Goal: Task Accomplishment & Management: Manage account settings

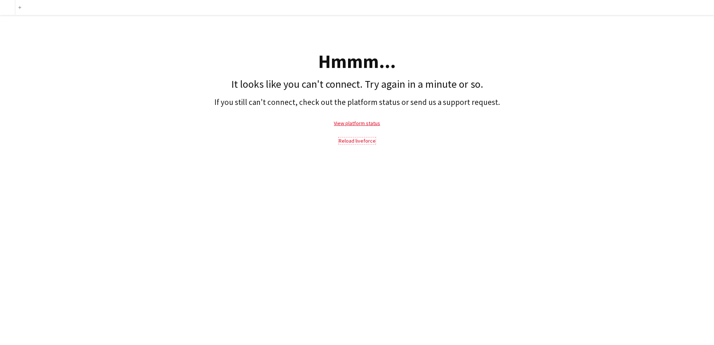
click at [355, 140] on link "Reload liveforce" at bounding box center [357, 141] width 37 height 7
click at [352, 142] on link "Reload liveforce" at bounding box center [357, 141] width 37 height 7
click at [362, 143] on link "Reload liveforce" at bounding box center [357, 141] width 37 height 7
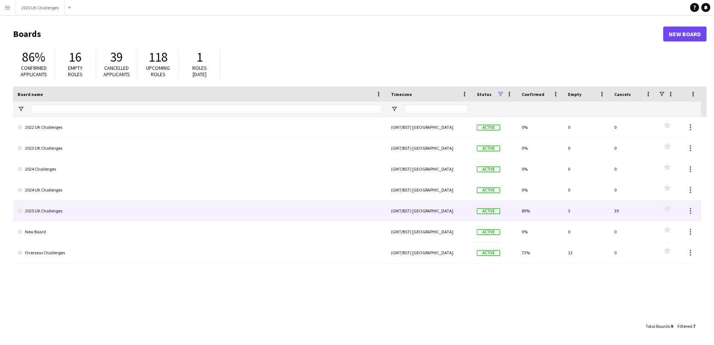
click at [36, 213] on link "2025 UK Challenges" at bounding box center [200, 211] width 365 height 21
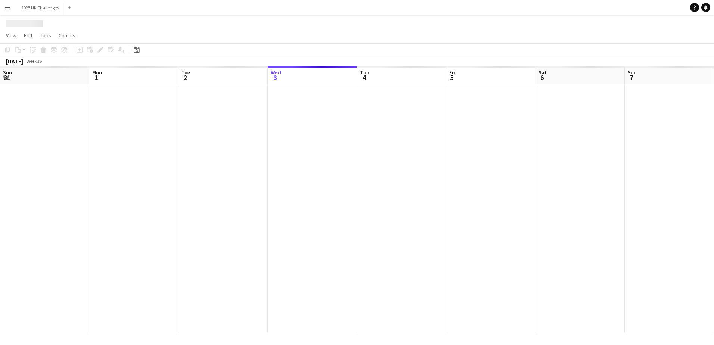
scroll to position [0, 179]
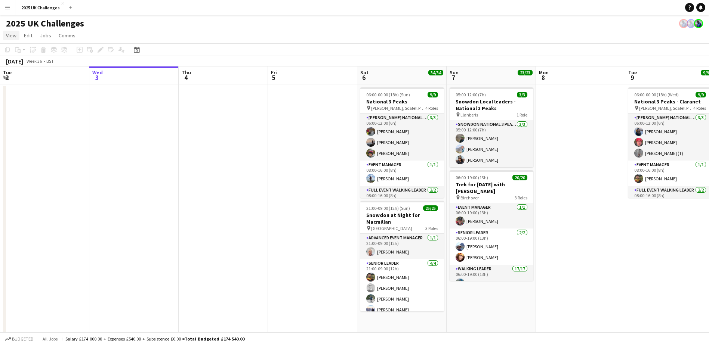
click at [12, 37] on span "View" at bounding box center [11, 35] width 10 height 7
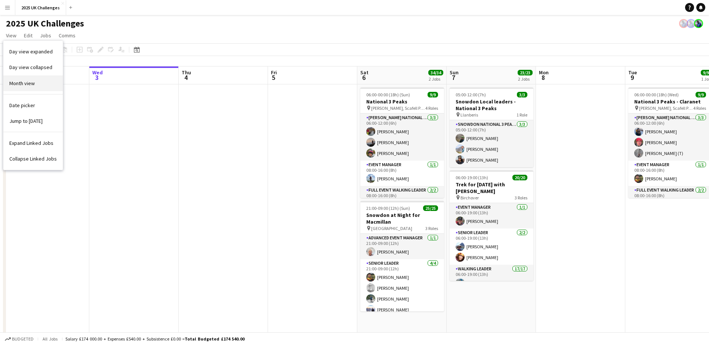
click at [22, 84] on span "Month view" at bounding box center [21, 83] width 25 height 7
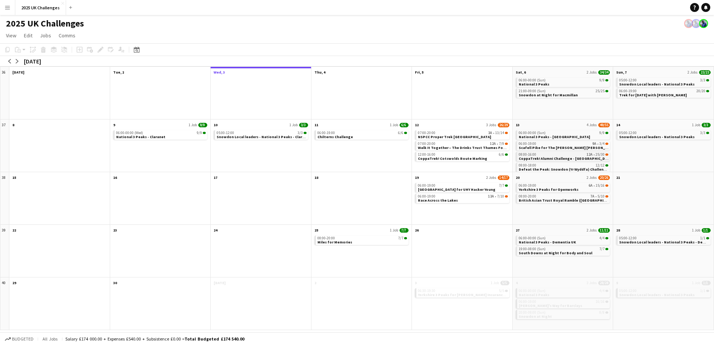
click at [535, 157] on span "CoppaTrek! Alumni Challenge - Cotswolds" at bounding box center [566, 158] width 94 height 5
click at [535, 157] on span "08:00-16:00" at bounding box center [528, 156] width 18 height 4
click at [535, 157] on span "CoppaTrek! Alumni Challenge - Cotswolds" at bounding box center [566, 158] width 94 height 5
click at [117, 52] on div "Applicants" at bounding box center [121, 49] width 9 height 9
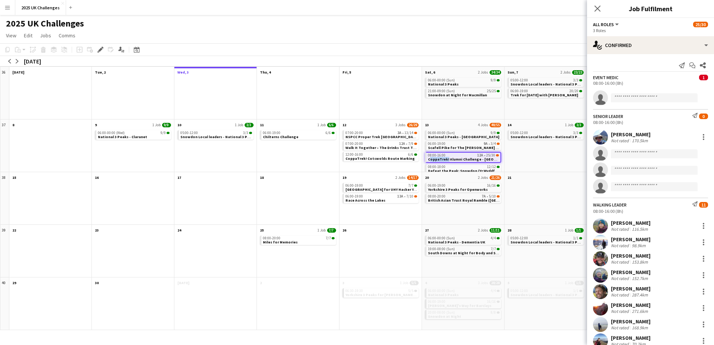
scroll to position [0, 0]
click at [496, 25] on div "2025 UK Challenges" at bounding box center [357, 22] width 714 height 14
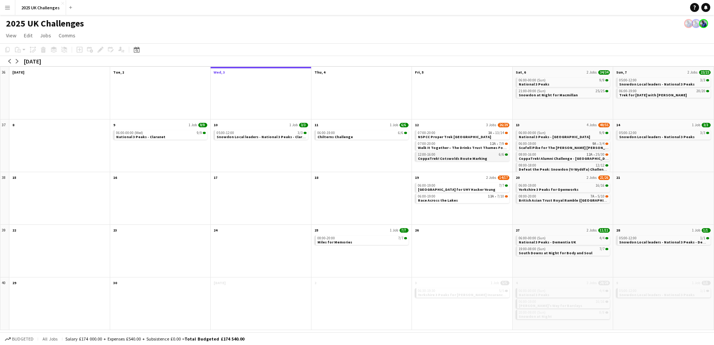
click at [451, 158] on span "CoppaTrek! Cotswolds Route Marking" at bounding box center [453, 158] width 70 height 5
click at [118, 50] on icon "Applicants" at bounding box center [121, 50] width 6 height 6
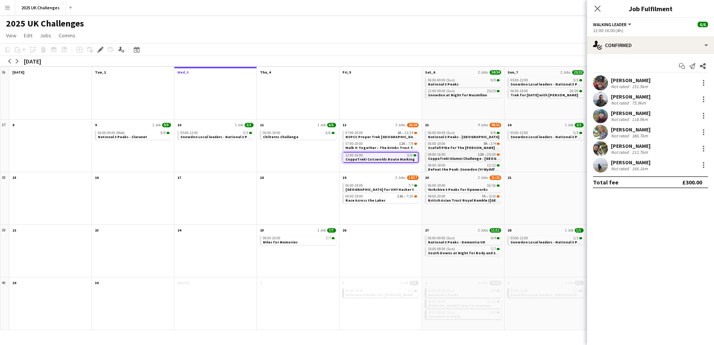
click at [446, 158] on span "CoppaTrek! Alumni Challenge - Cotswolds" at bounding box center [475, 158] width 94 height 5
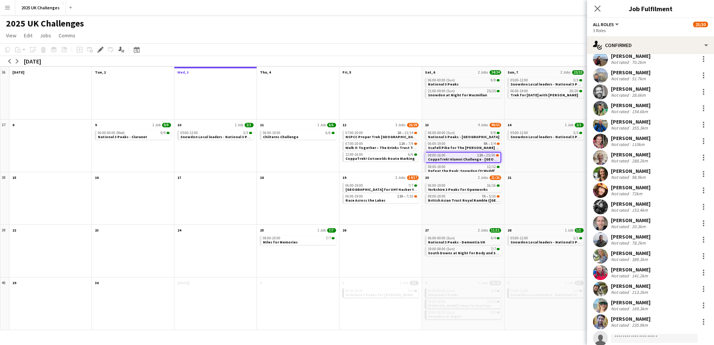
scroll to position [305, 0]
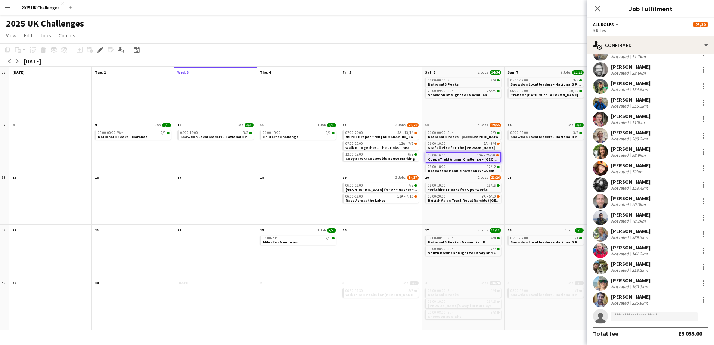
click at [620, 279] on div "Jenn Phillips" at bounding box center [631, 280] width 40 height 7
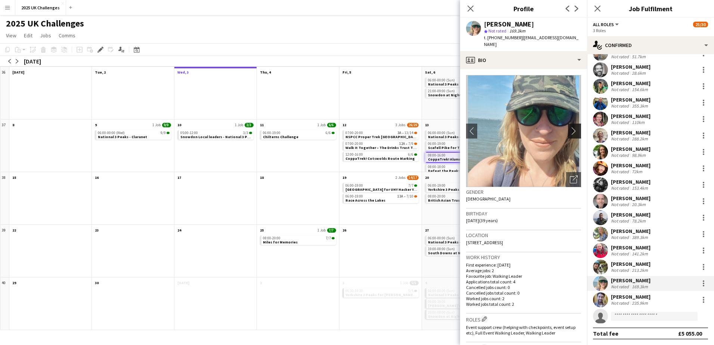
click at [571, 130] on app-icon "chevron-right" at bounding box center [576, 131] width 12 height 8
click at [570, 132] on app-icon "chevron-right" at bounding box center [576, 131] width 12 height 8
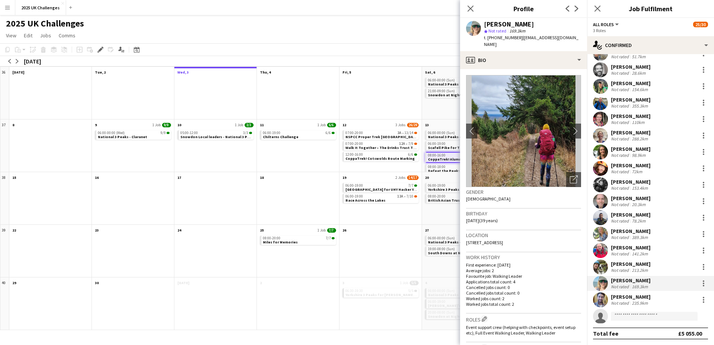
click at [621, 265] on div "Tess Elias" at bounding box center [631, 264] width 40 height 7
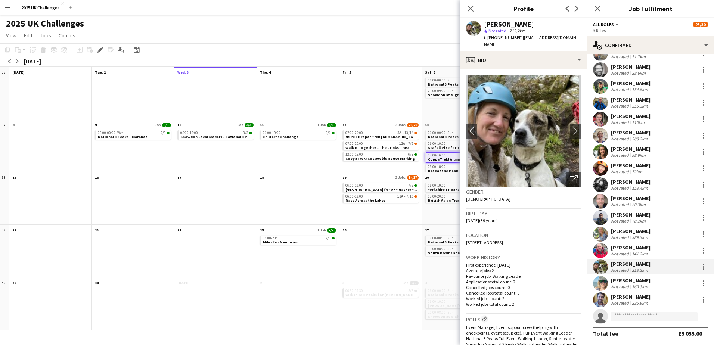
click at [621, 299] on div "Jacob Temple" at bounding box center [631, 297] width 40 height 7
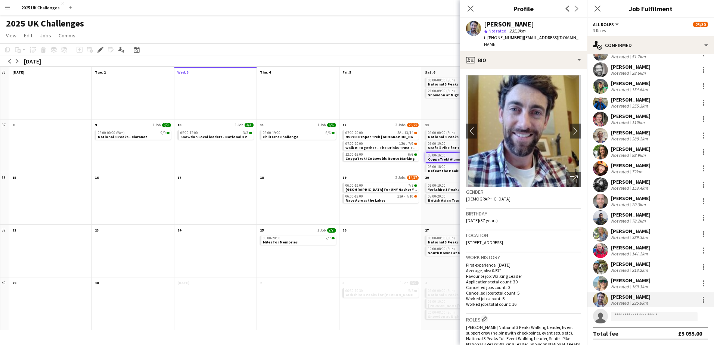
click at [615, 253] on div "Not rated" at bounding box center [620, 254] width 19 height 6
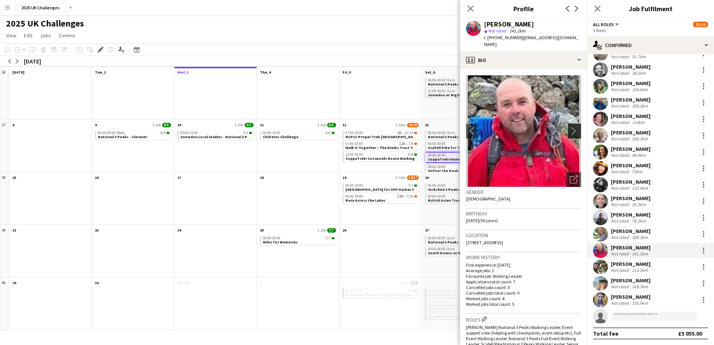
click at [570, 127] on app-icon "chevron-right" at bounding box center [576, 131] width 12 height 8
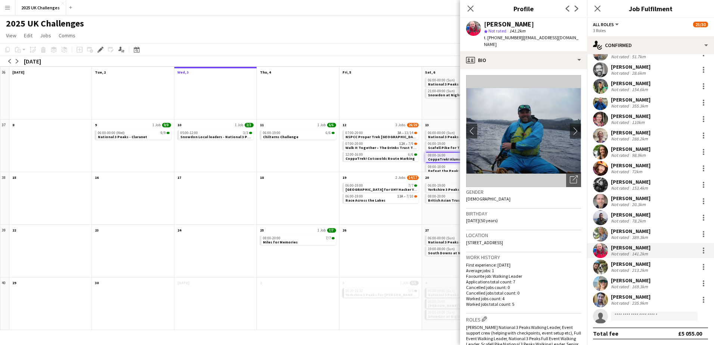
click at [625, 198] on div "Jack Watson" at bounding box center [631, 198] width 40 height 7
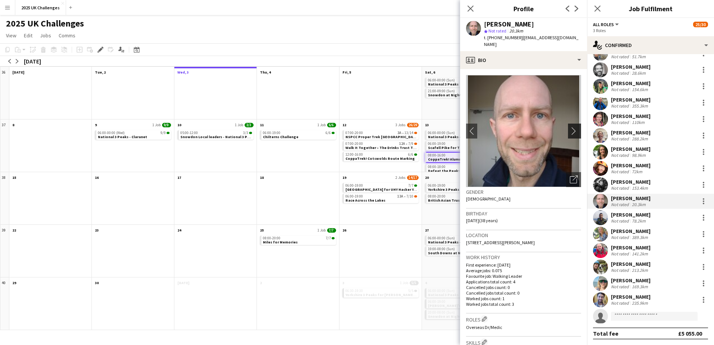
click at [570, 127] on app-icon "chevron-right" at bounding box center [576, 131] width 12 height 8
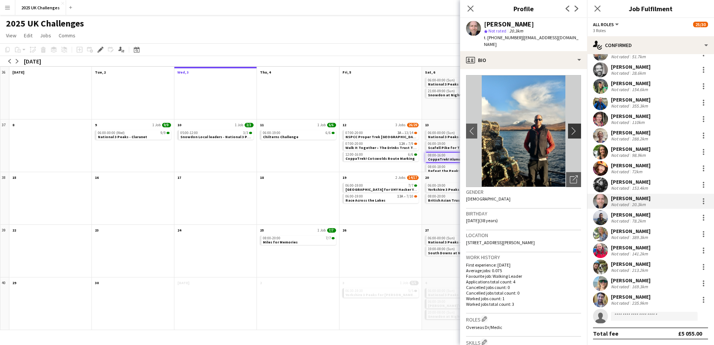
click at [568, 124] on button "chevron-right" at bounding box center [575, 131] width 15 height 15
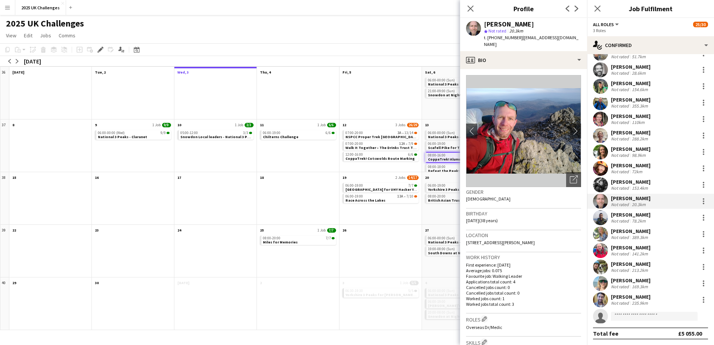
click at [620, 188] on div "Not rated" at bounding box center [620, 188] width 19 height 6
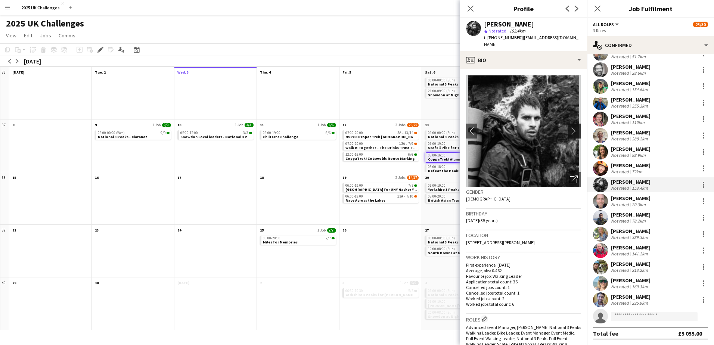
click at [570, 127] on app-icon "chevron-right" at bounding box center [576, 131] width 12 height 8
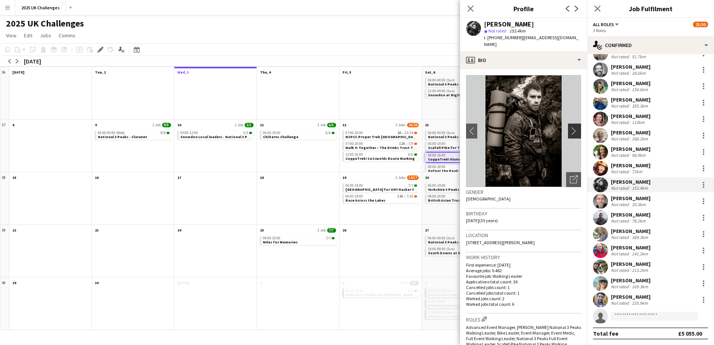
click at [570, 127] on app-icon "chevron-right" at bounding box center [576, 131] width 12 height 8
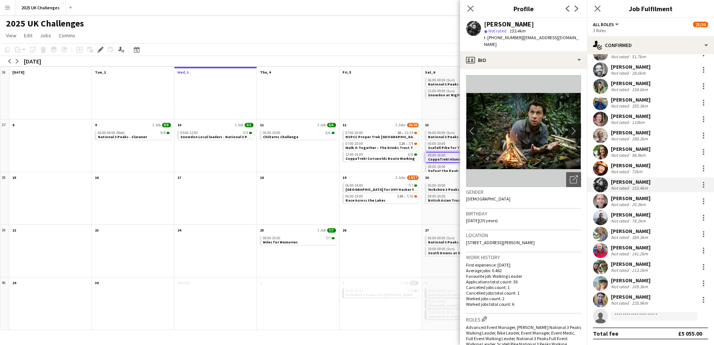
click at [570, 127] on app-icon "chevron-right" at bounding box center [576, 131] width 12 height 8
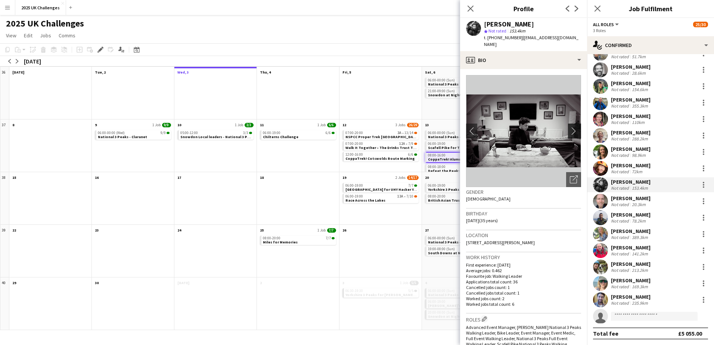
click at [570, 127] on app-icon "chevron-right" at bounding box center [576, 131] width 12 height 8
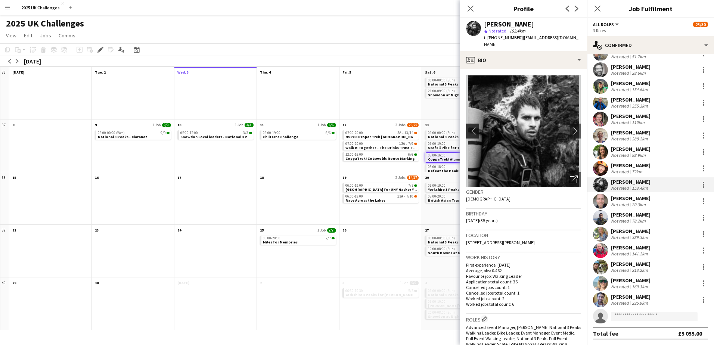
click at [471, 127] on app-icon "chevron-left" at bounding box center [472, 131] width 12 height 8
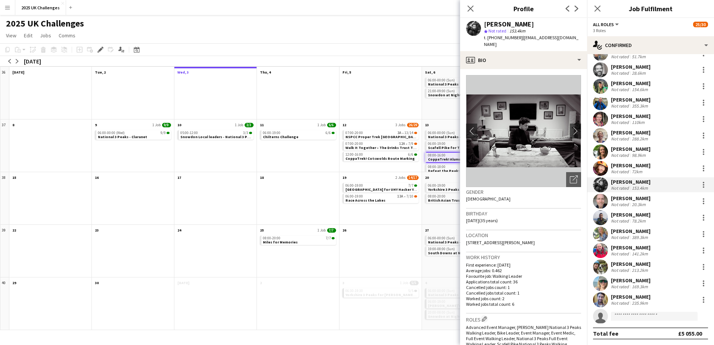
click at [625, 165] on div "Laura Harris" at bounding box center [631, 165] width 40 height 7
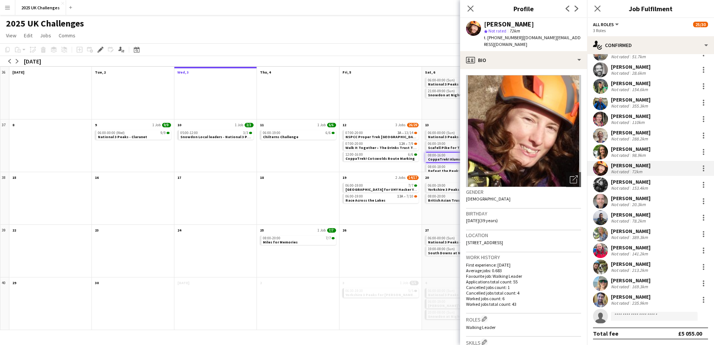
click at [625, 153] on div "Not rated" at bounding box center [620, 155] width 19 height 6
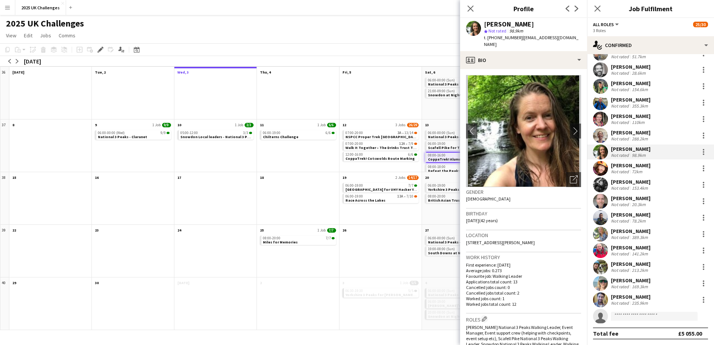
click at [624, 131] on div "Emily Bayne" at bounding box center [631, 132] width 40 height 7
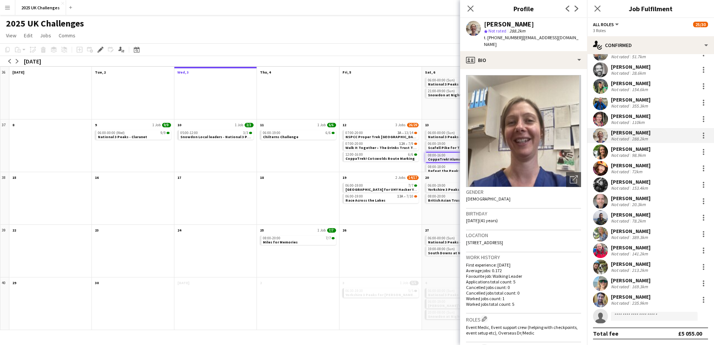
click at [625, 121] on div "Not rated" at bounding box center [620, 123] width 19 height 6
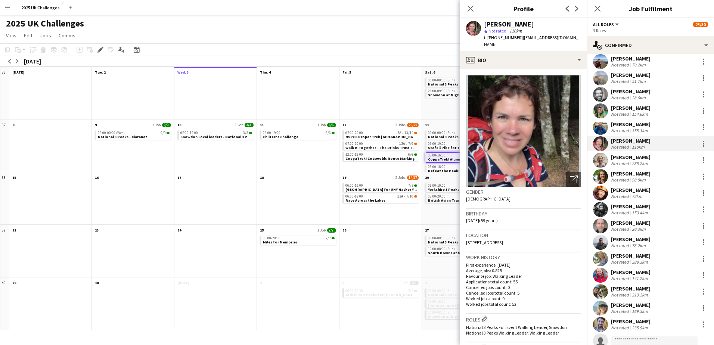
scroll to position [268, 0]
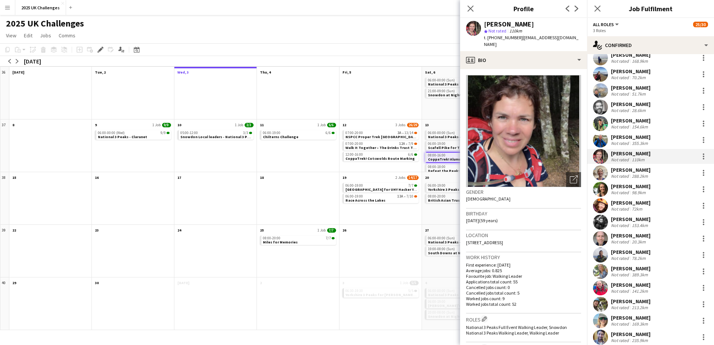
click at [630, 140] on div "James Duncan Turnbull" at bounding box center [631, 137] width 40 height 7
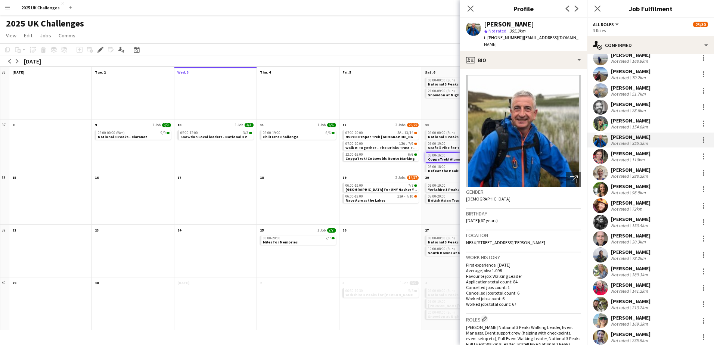
click at [626, 123] on div "Tom Robertson" at bounding box center [631, 120] width 40 height 7
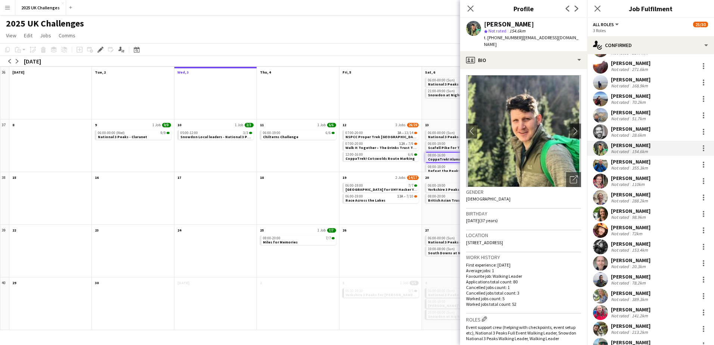
scroll to position [230, 0]
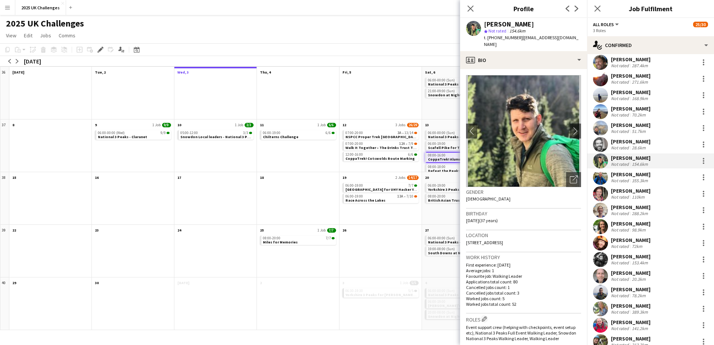
click at [630, 146] on div "Not rated" at bounding box center [620, 148] width 19 height 6
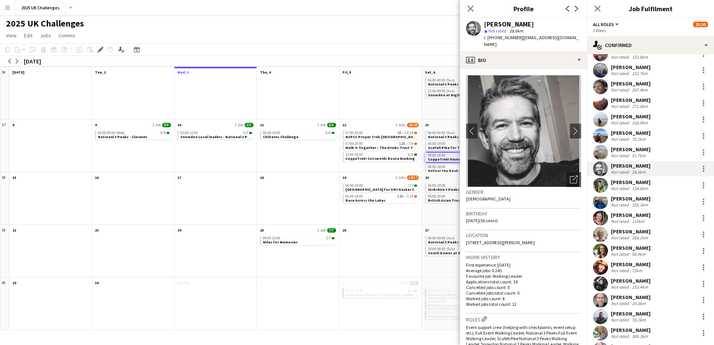
scroll to position [193, 0]
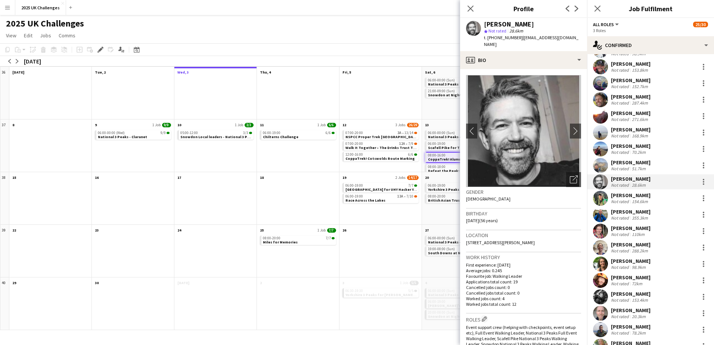
click at [632, 148] on div "Stephanie Miller" at bounding box center [631, 146] width 40 height 7
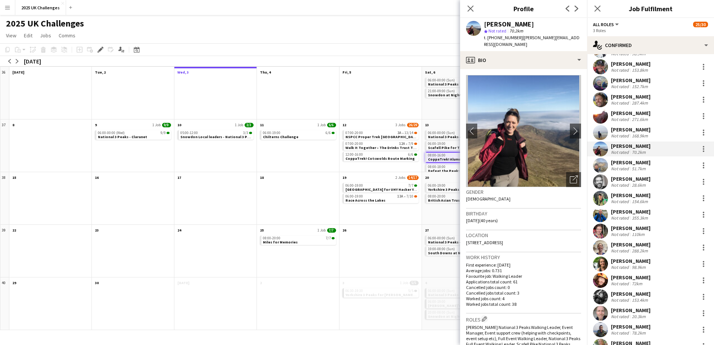
click at [640, 130] on div "Charlie Knight" at bounding box center [631, 129] width 40 height 7
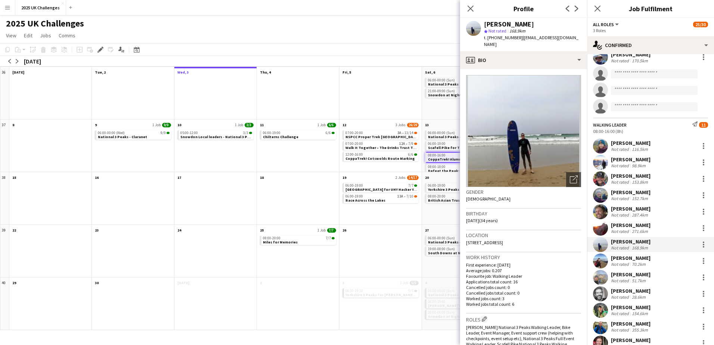
scroll to position [43, 0]
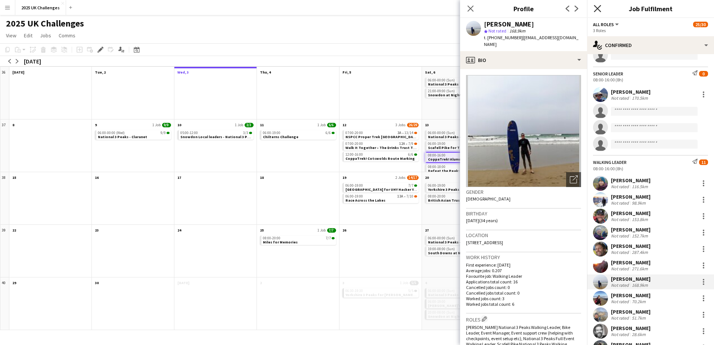
click at [600, 6] on icon at bounding box center [597, 8] width 7 height 7
